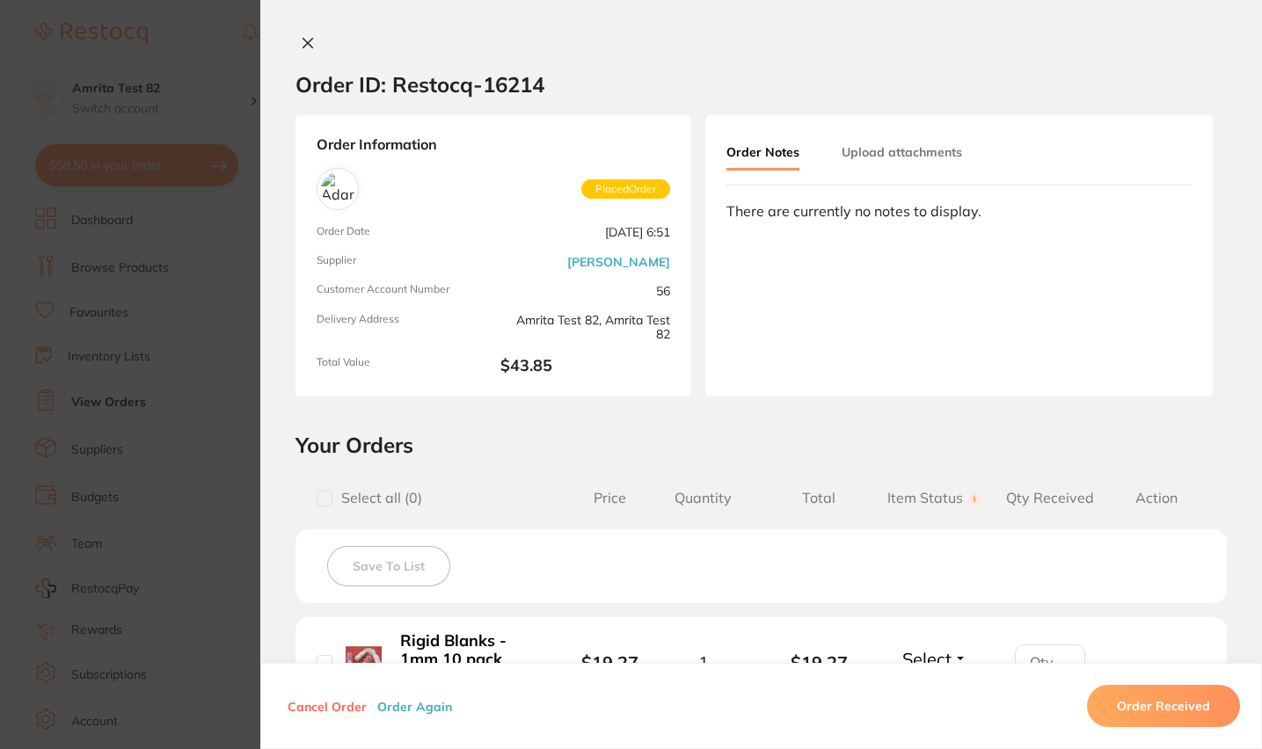
click at [142, 503] on section "Order ID: Restocq- 16214 Order Information Placed Order Order Date [DATE] 6:51 …" at bounding box center [631, 374] width 1262 height 749
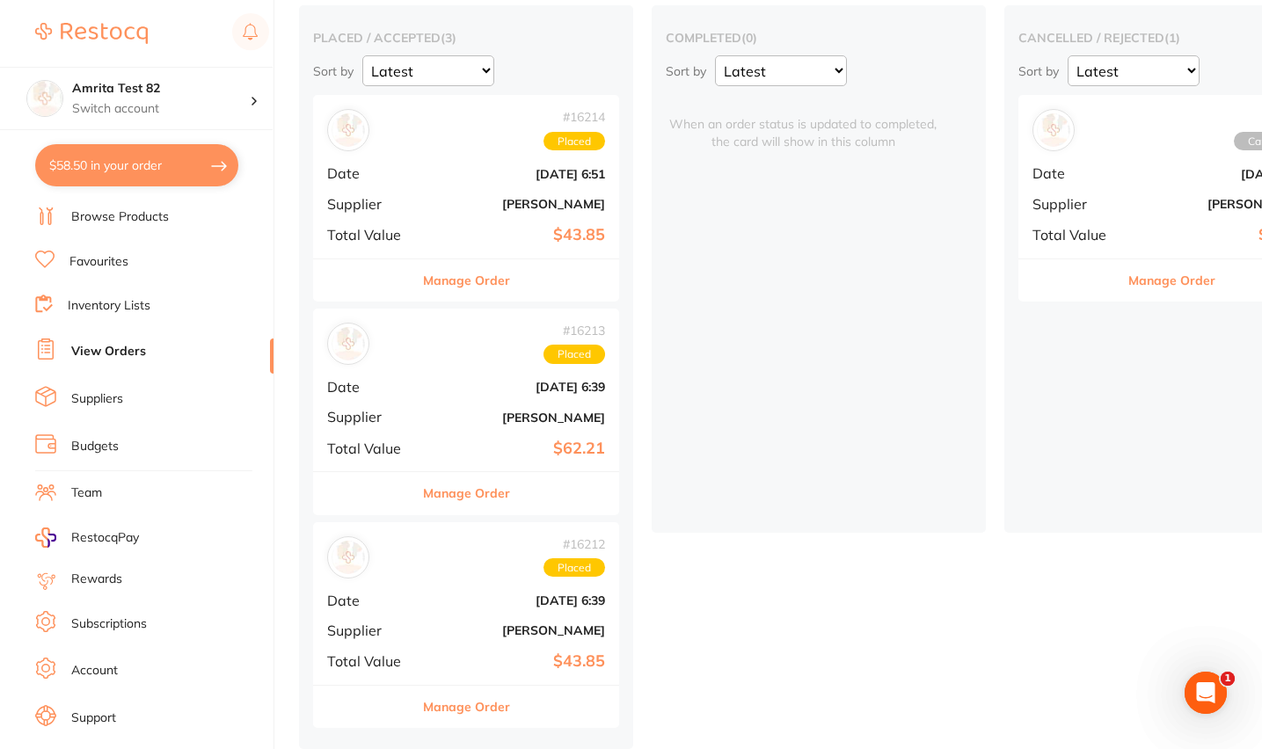
scroll to position [82, 0]
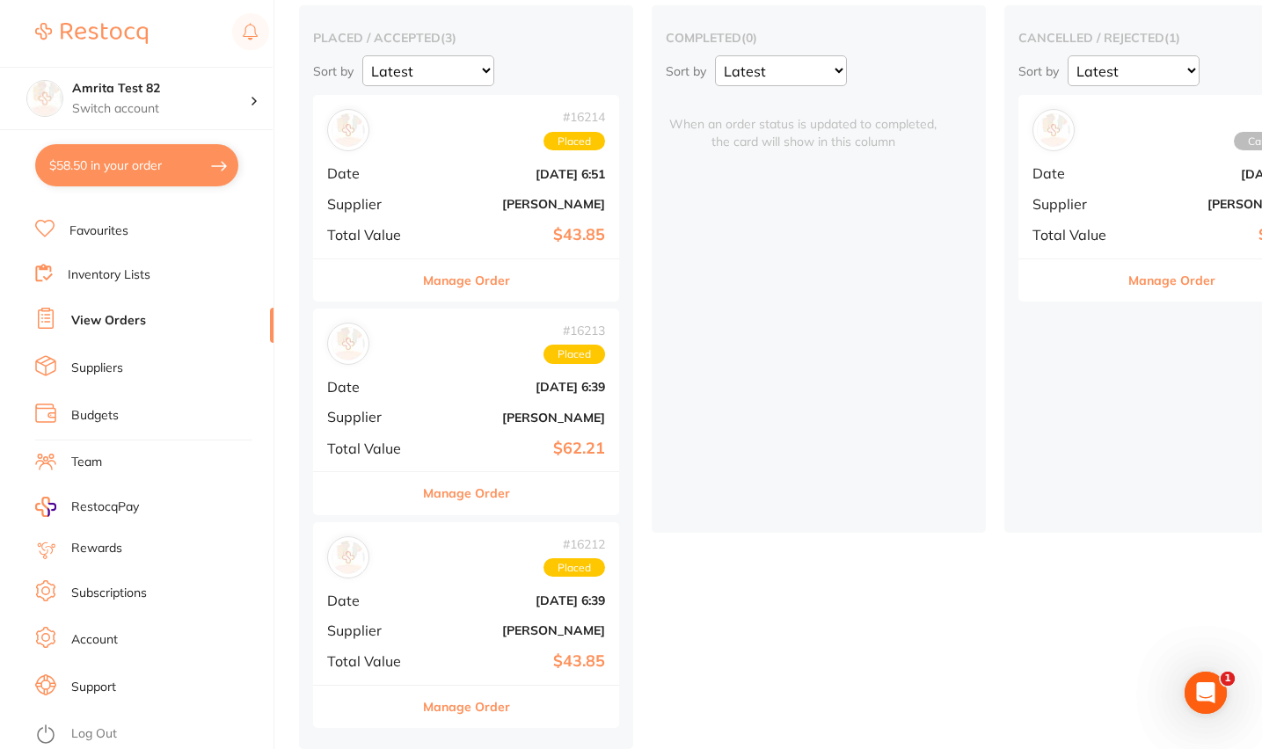
click at [127, 728] on li "Log Out" at bounding box center [151, 734] width 233 height 26
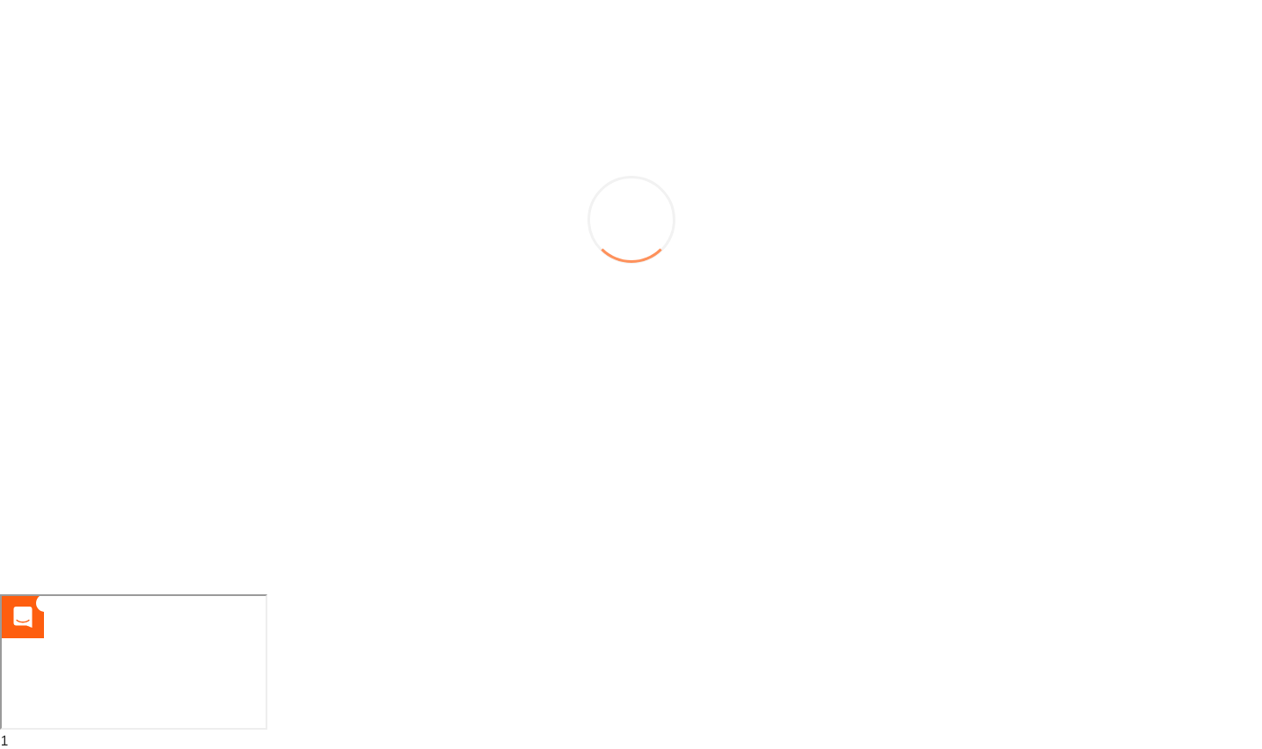
scroll to position [0, 0]
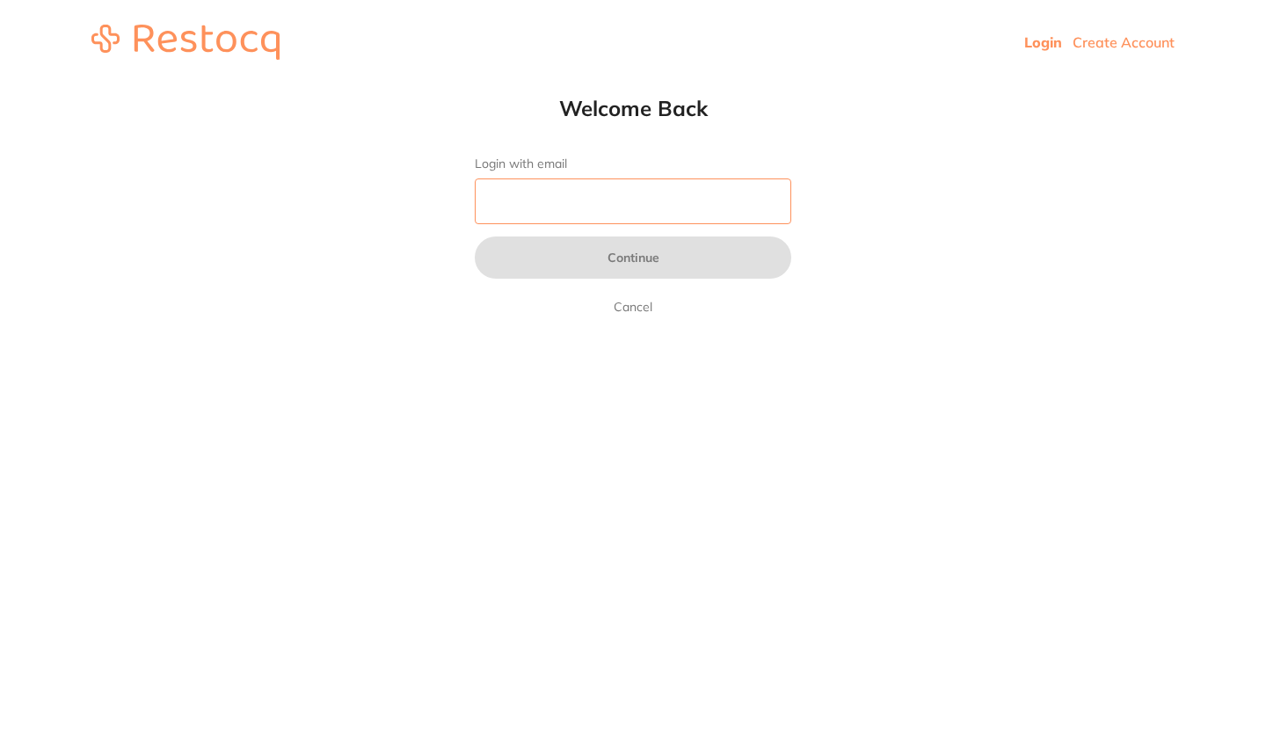
click at [659, 188] on input "Login with email" at bounding box center [633, 201] width 317 height 46
type input "sreeraj.somarajan@terrificminds.com"
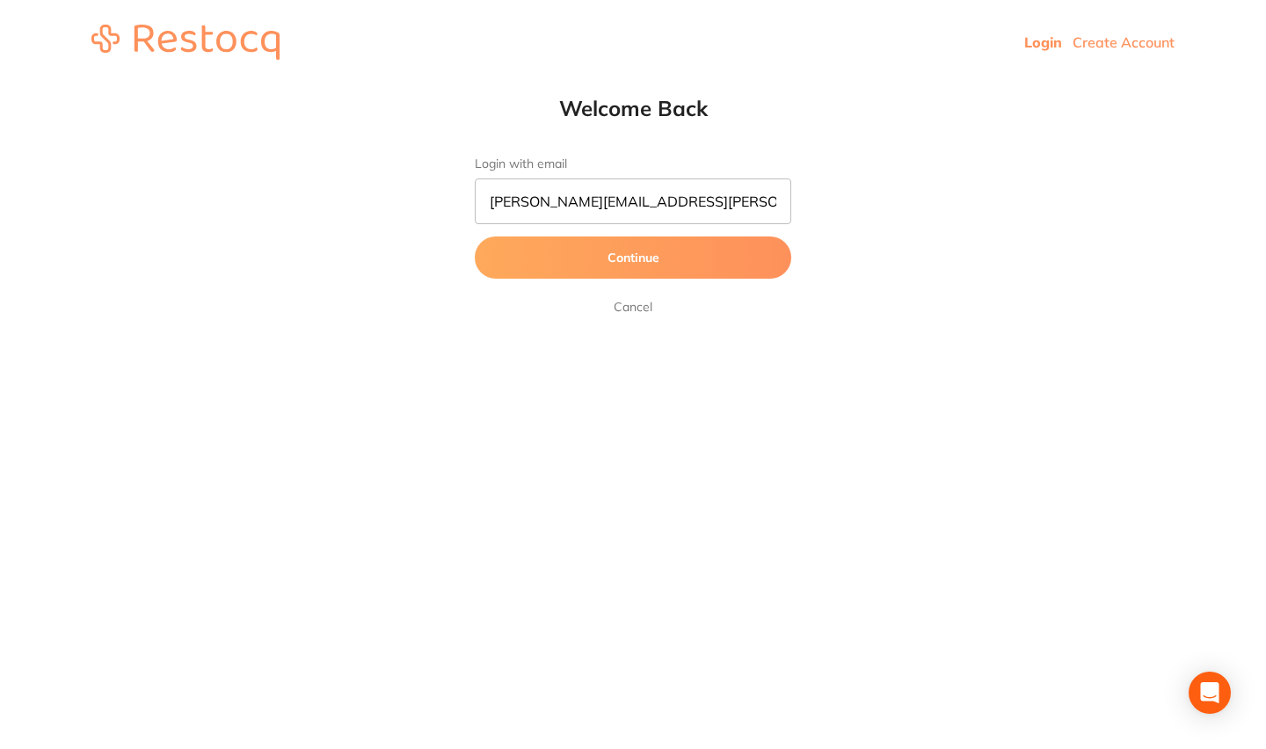
click at [681, 274] on button "Continue" at bounding box center [633, 258] width 317 height 42
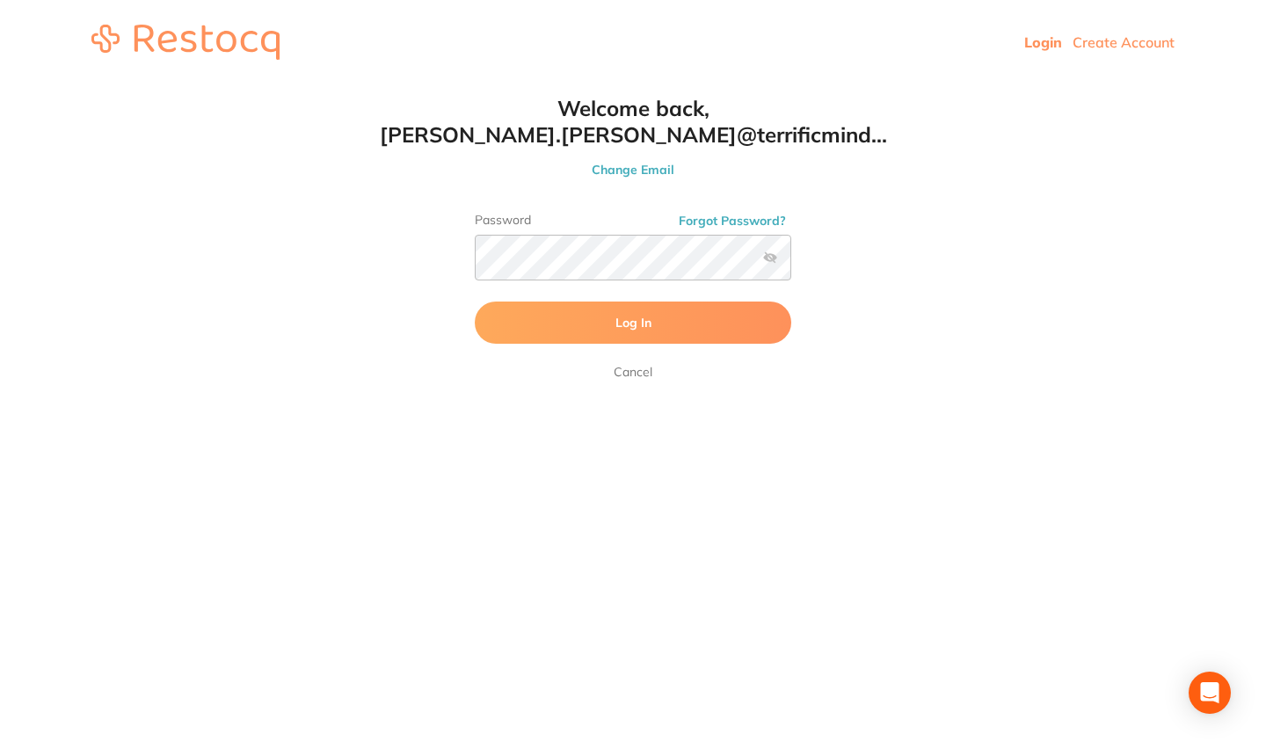
click at [693, 339] on button "Log In" at bounding box center [633, 323] width 317 height 42
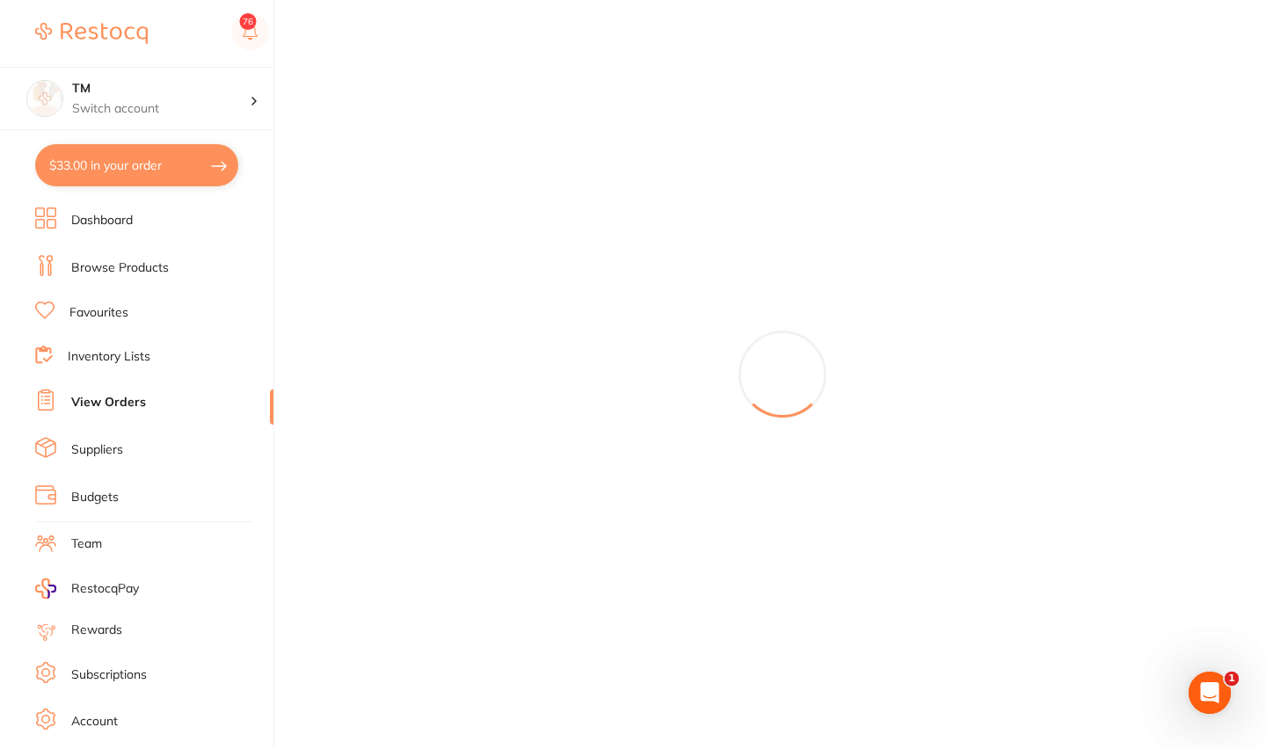
click at [188, 156] on button "$33.00 in your order" at bounding box center [136, 165] width 203 height 42
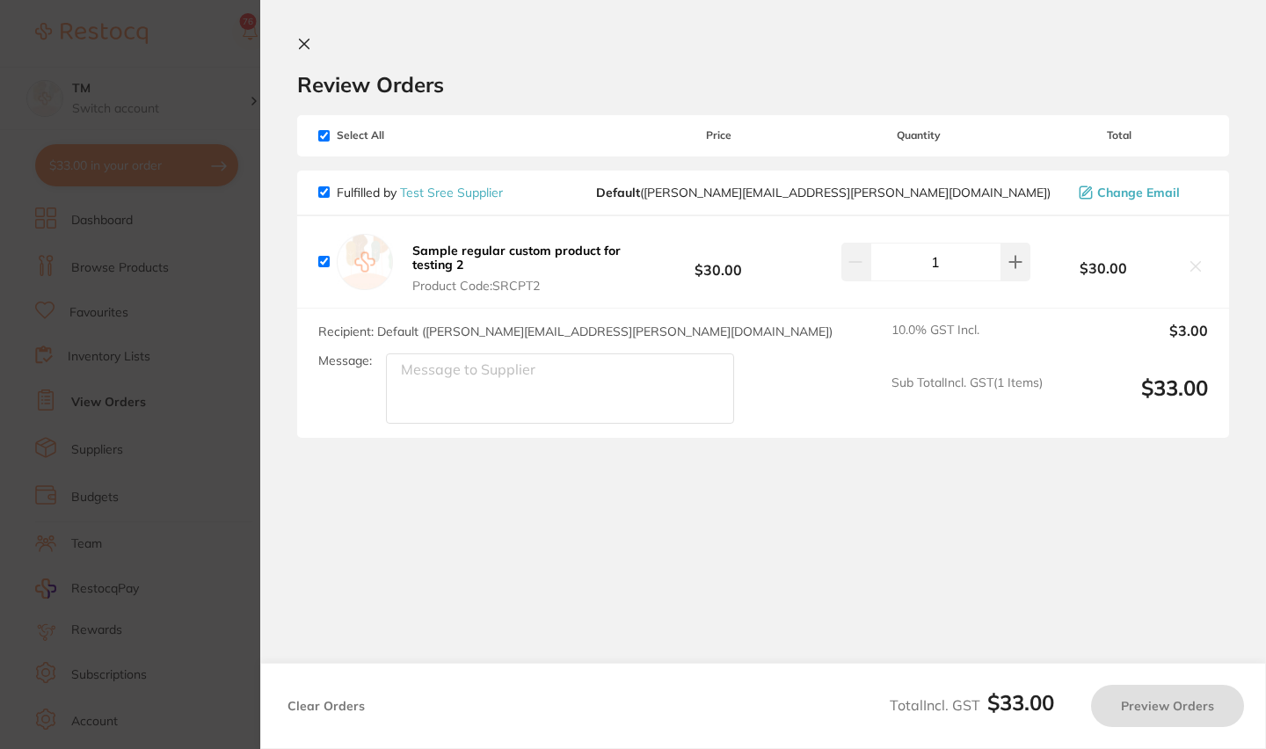
checkbox input "true"
click at [329, 703] on button "Clear Orders" at bounding box center [326, 706] width 88 height 42
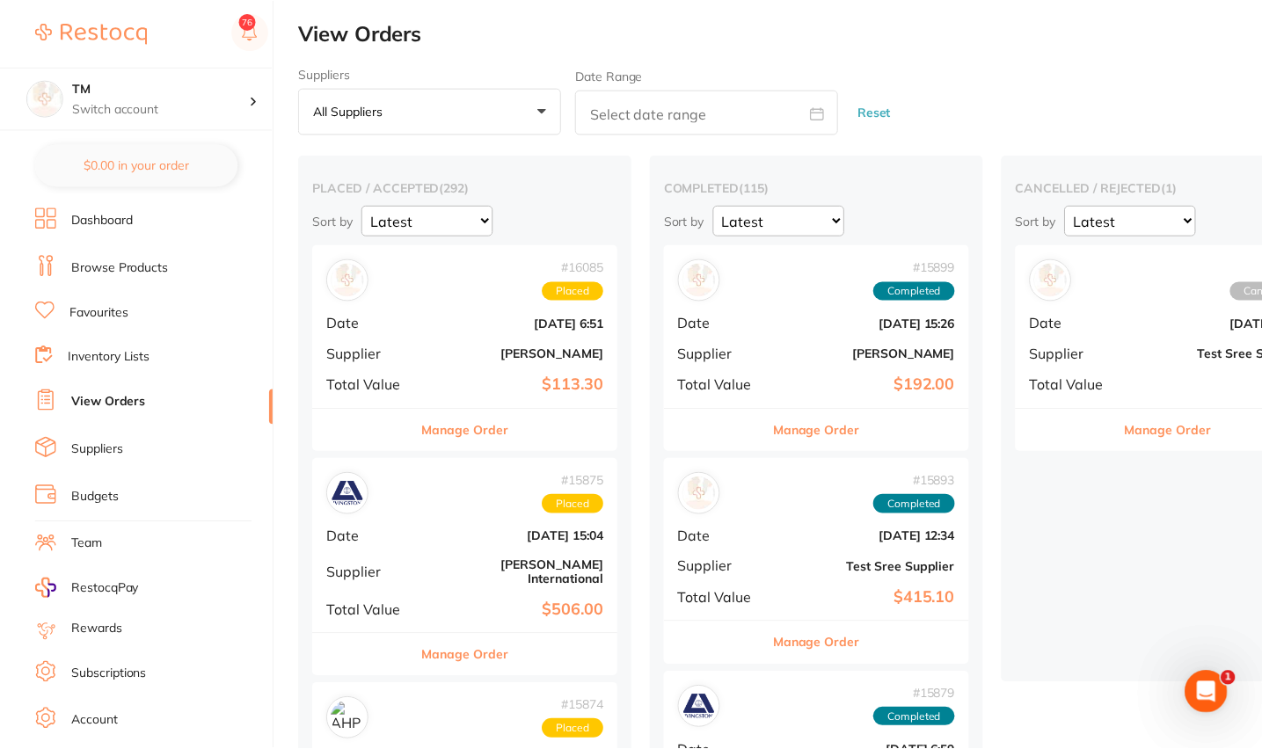
scroll to position [159, 0]
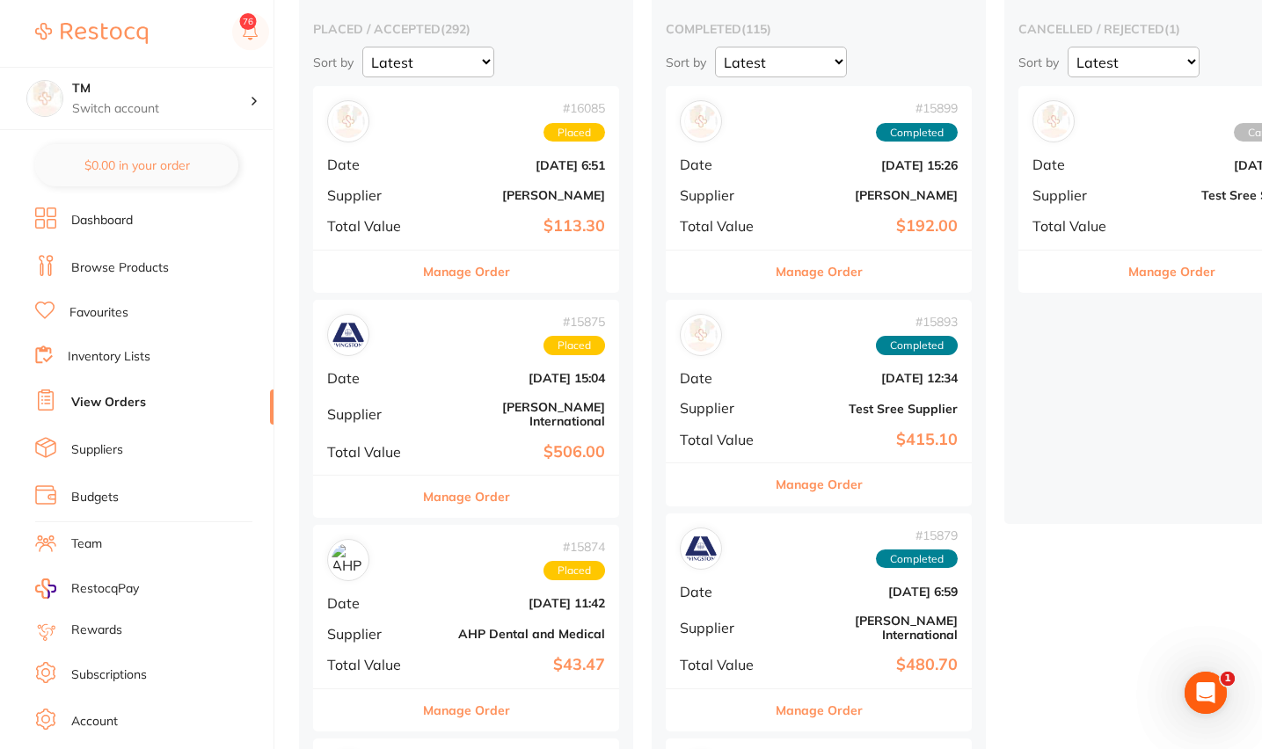
click at [825, 489] on button "Manage Order" at bounding box center [818, 484] width 87 height 42
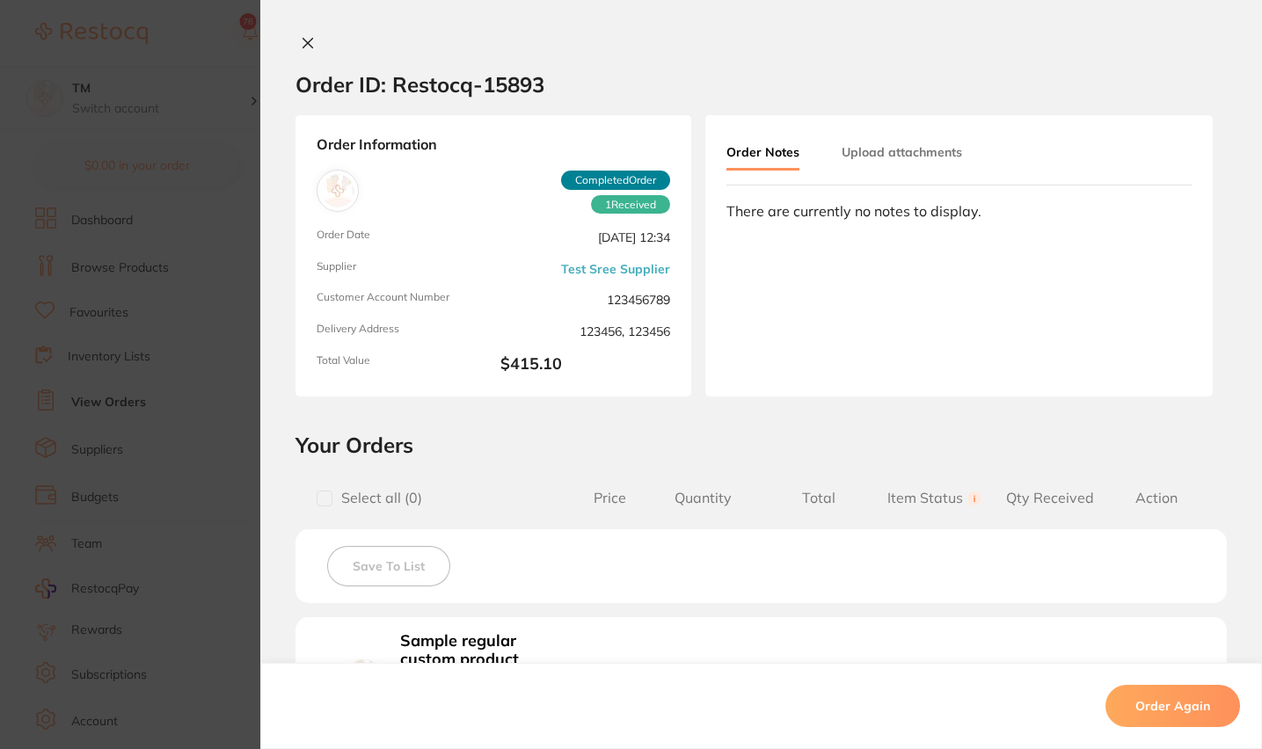
click at [306, 40] on icon at bounding box center [308, 44] width 10 height 10
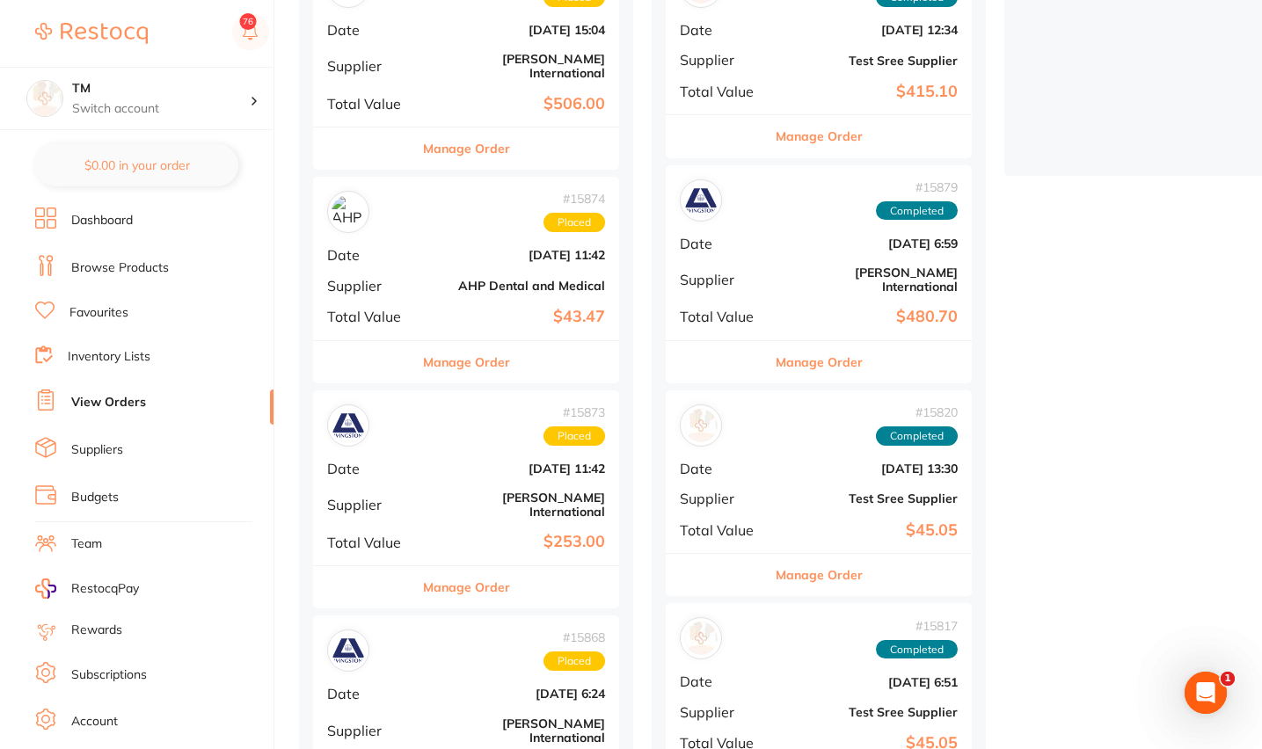
scroll to position [496, 0]
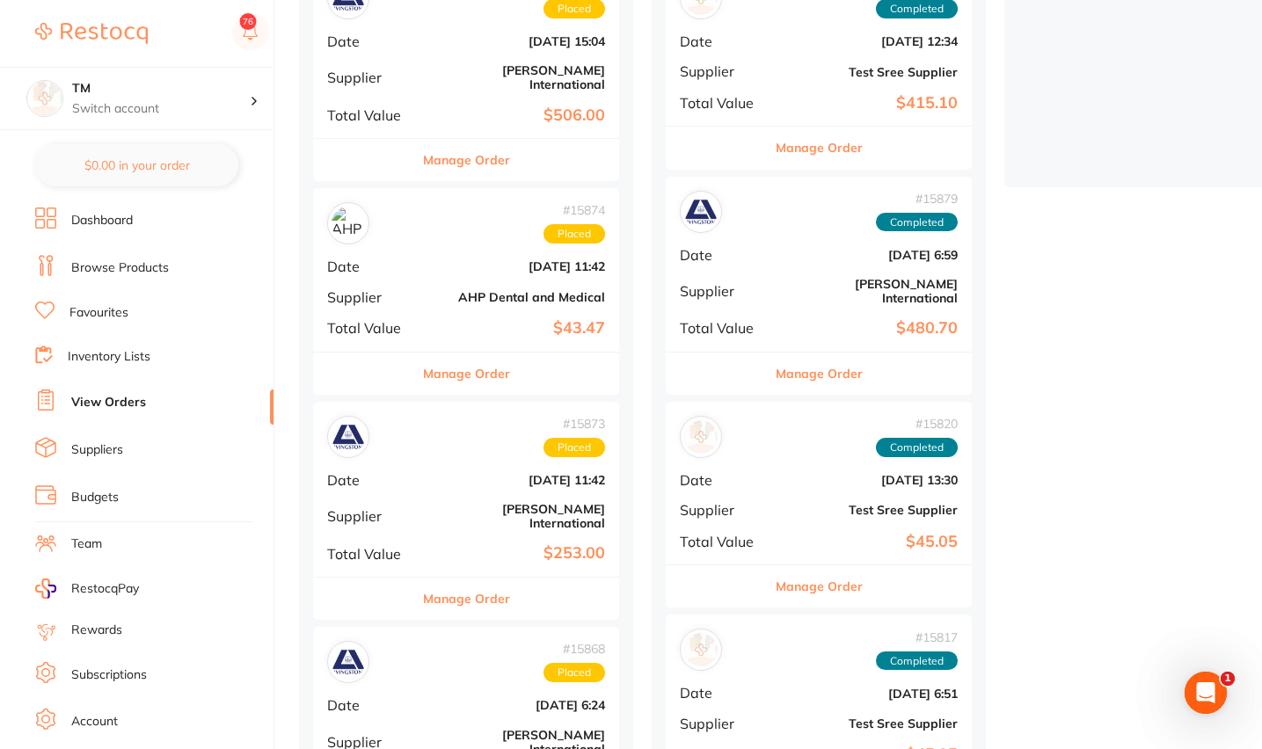
click at [487, 141] on button "Manage Order" at bounding box center [466, 160] width 87 height 42
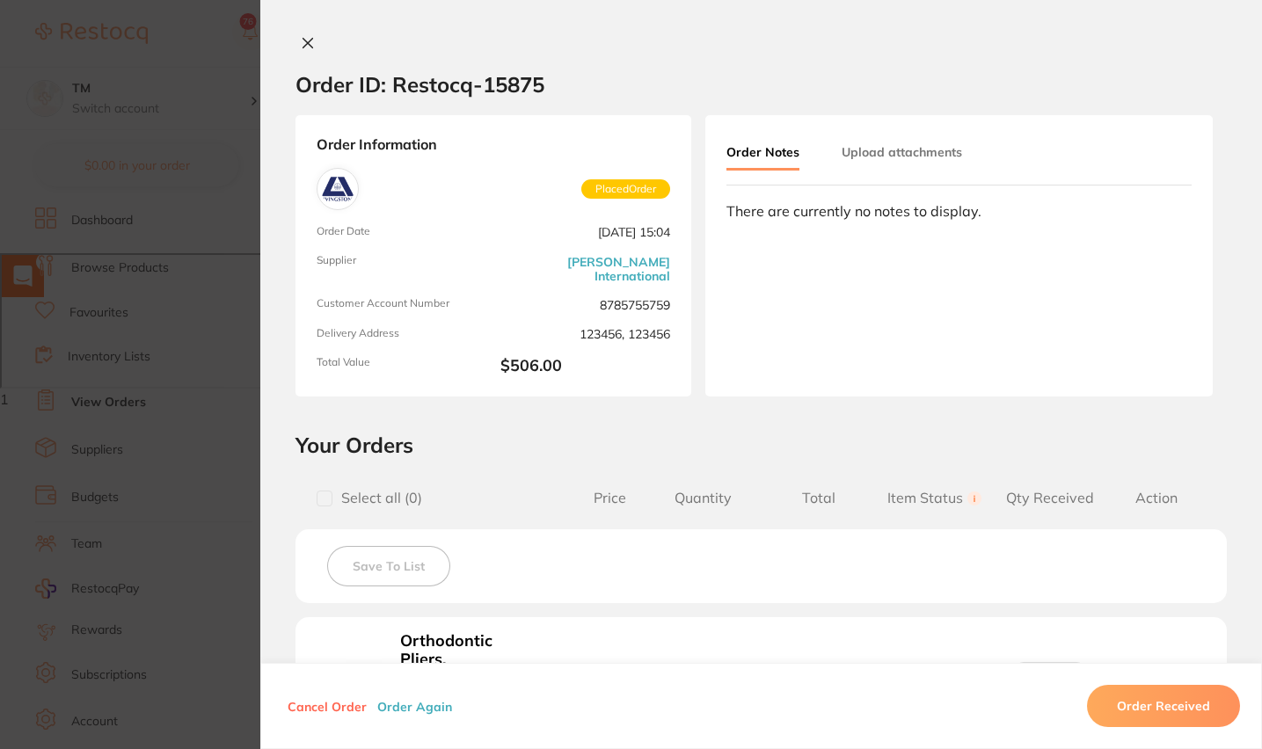
click at [415, 703] on button "Order Again" at bounding box center [414, 706] width 85 height 16
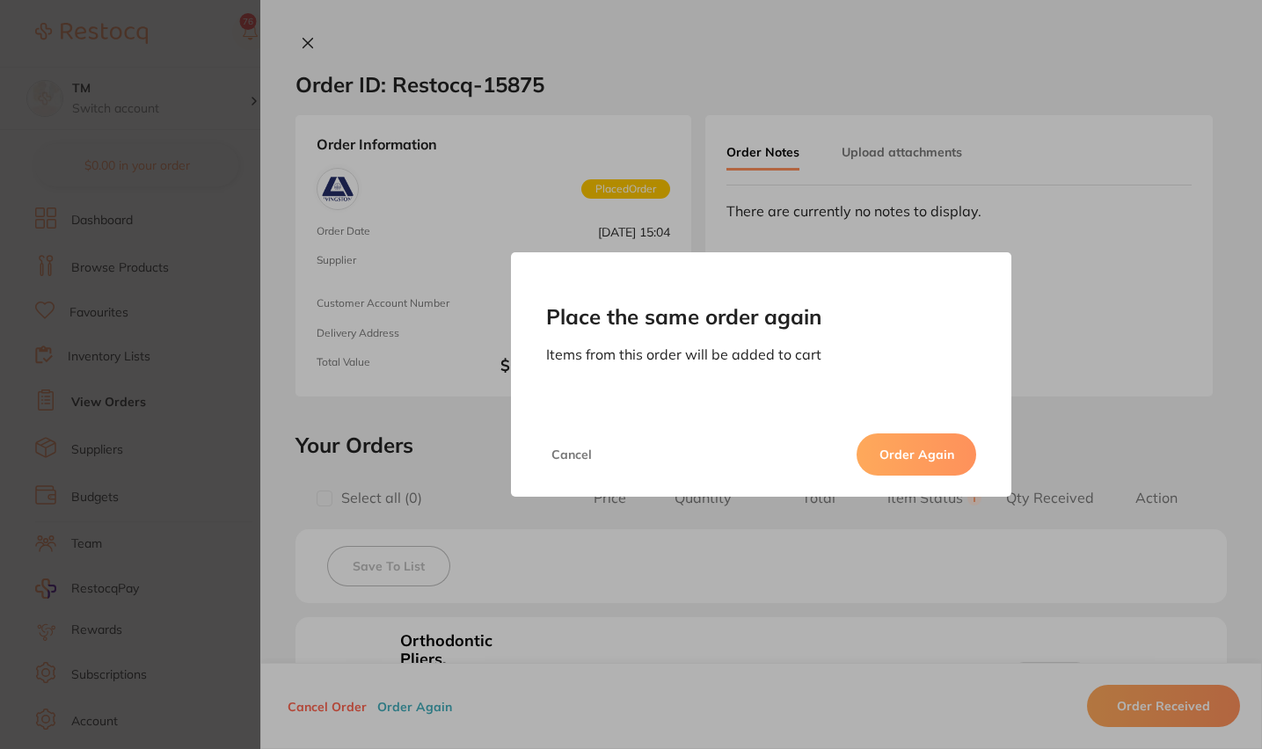
click at [911, 464] on button "Order Again" at bounding box center [916, 454] width 120 height 42
checkbox input "false"
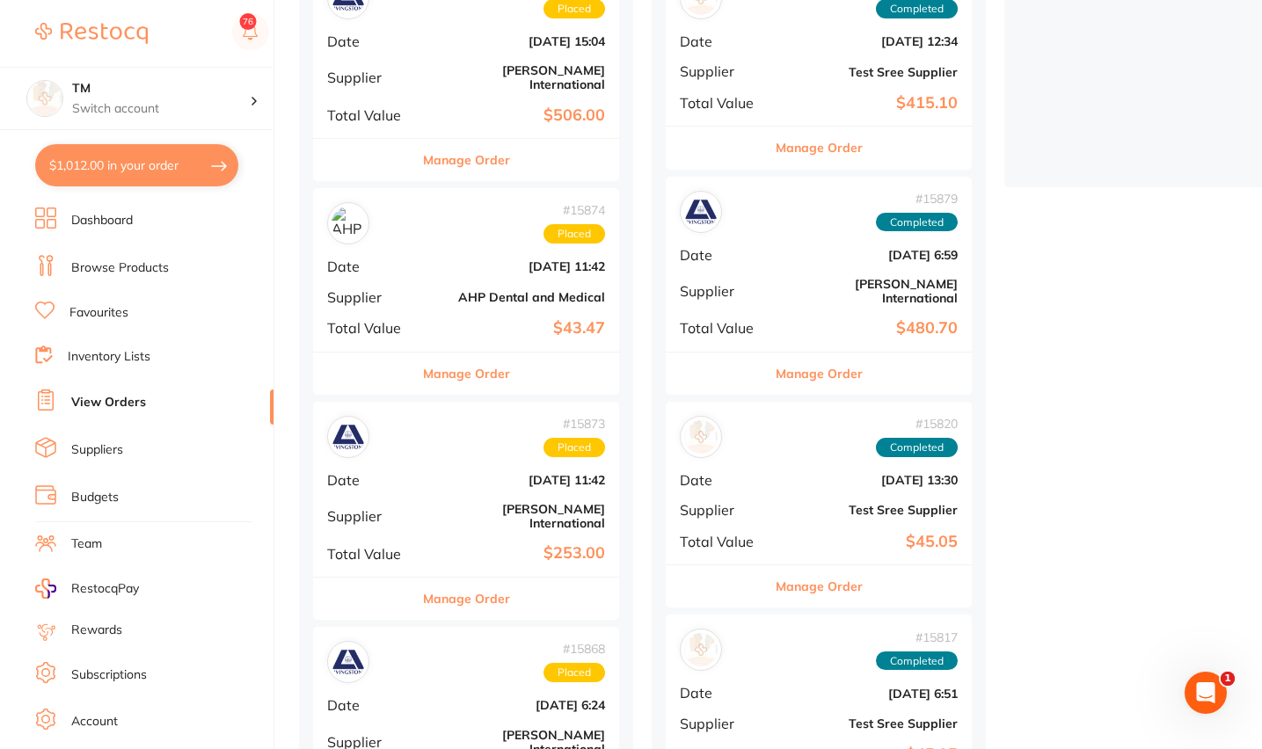
type input "40"
